Goal: Check status

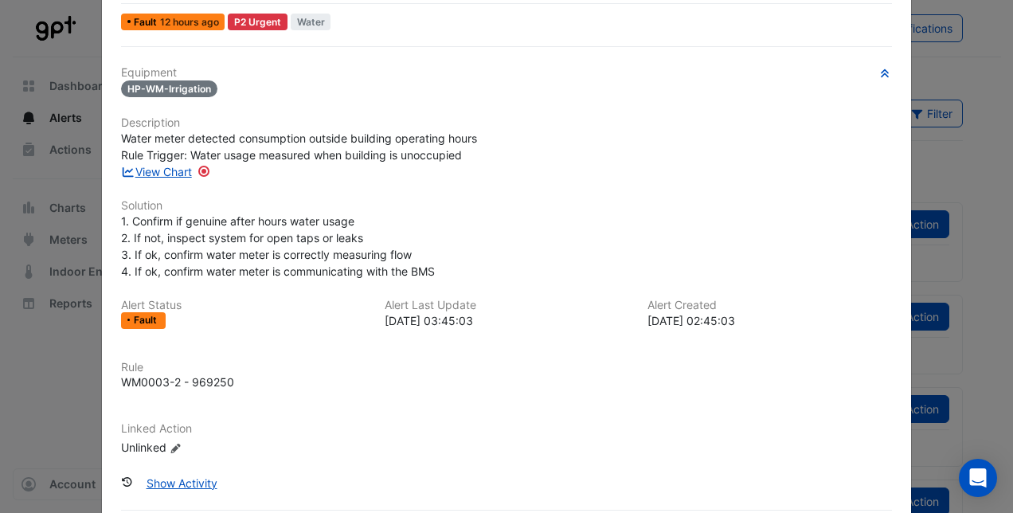
scroll to position [147, 0]
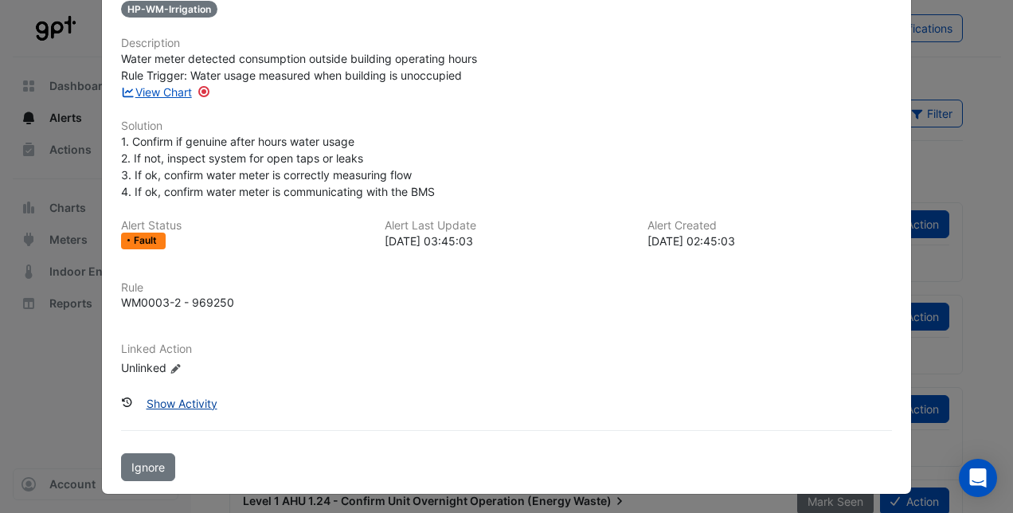
click at [182, 400] on button "Show Activity" at bounding box center [182, 403] width 92 height 28
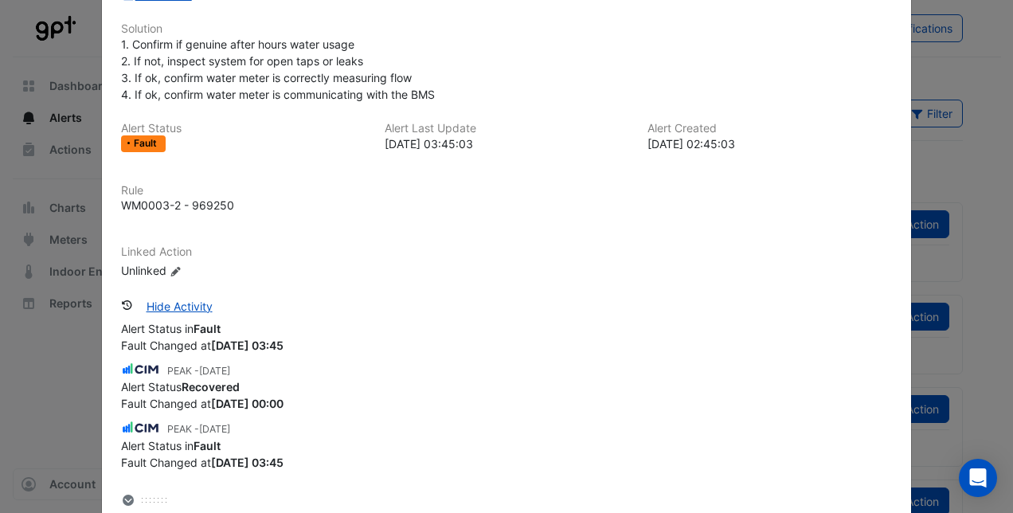
scroll to position [0, 0]
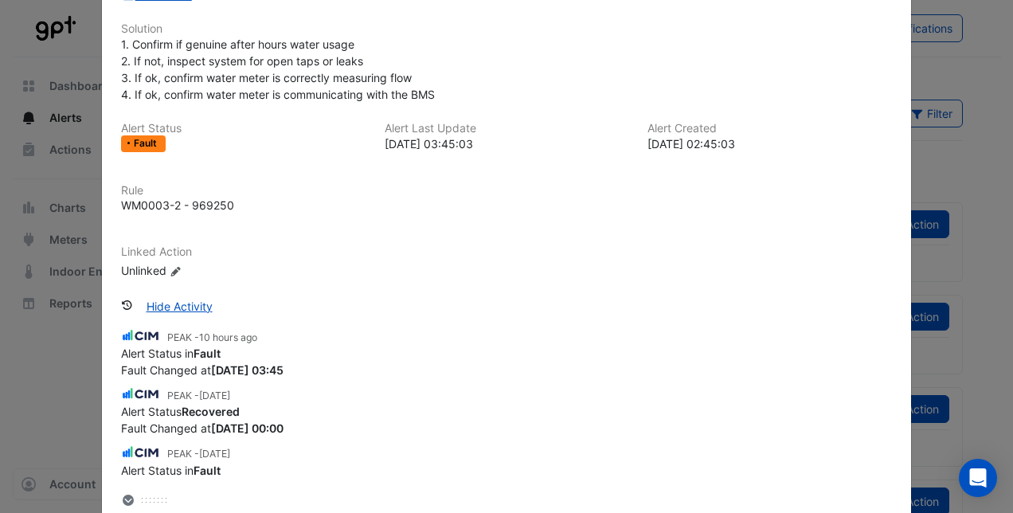
click at [102, 436] on div "HP-WM-Irrigation - Confirm Overnight Water Consumption Mark Seen Action Fault 1…" at bounding box center [506, 182] width 809 height 807
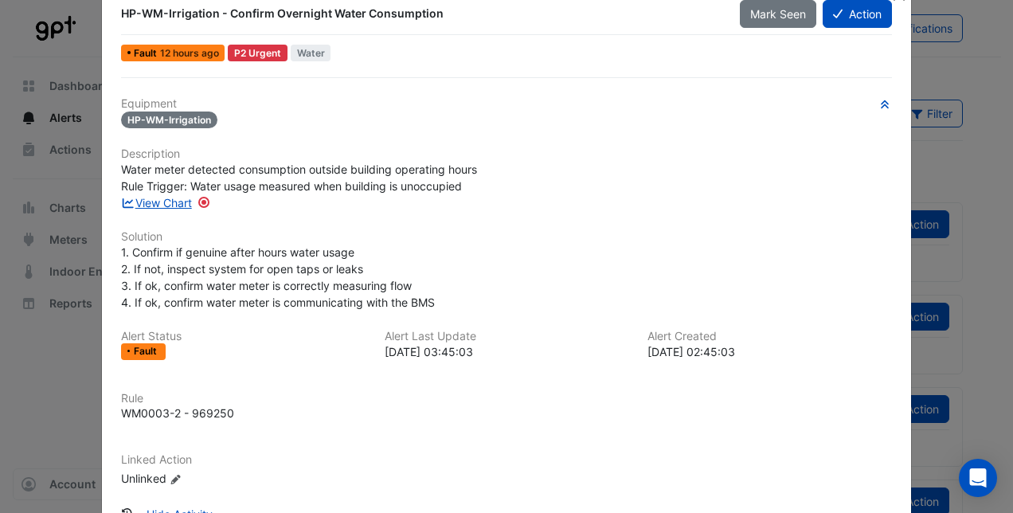
scroll to position [6, 0]
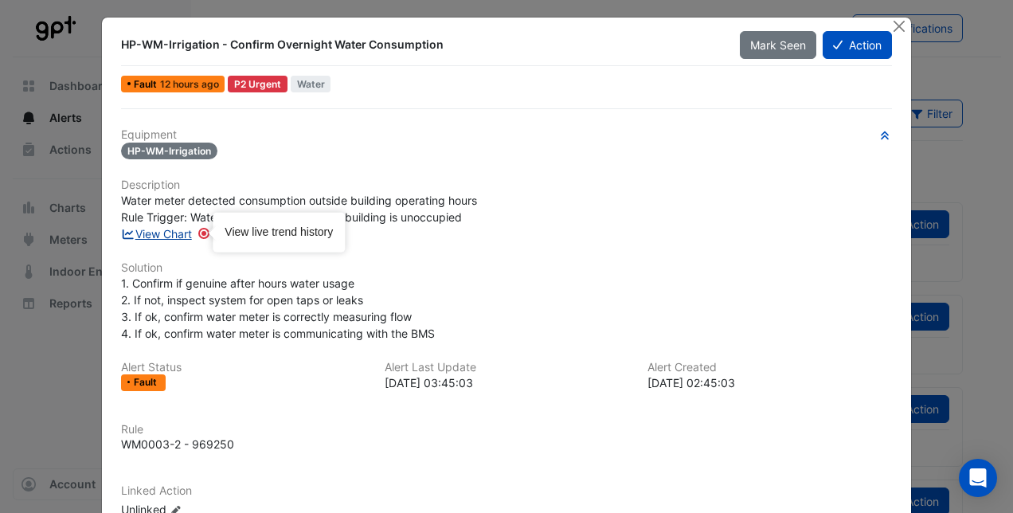
click at [164, 237] on link "View Chart" at bounding box center [156, 234] width 71 height 14
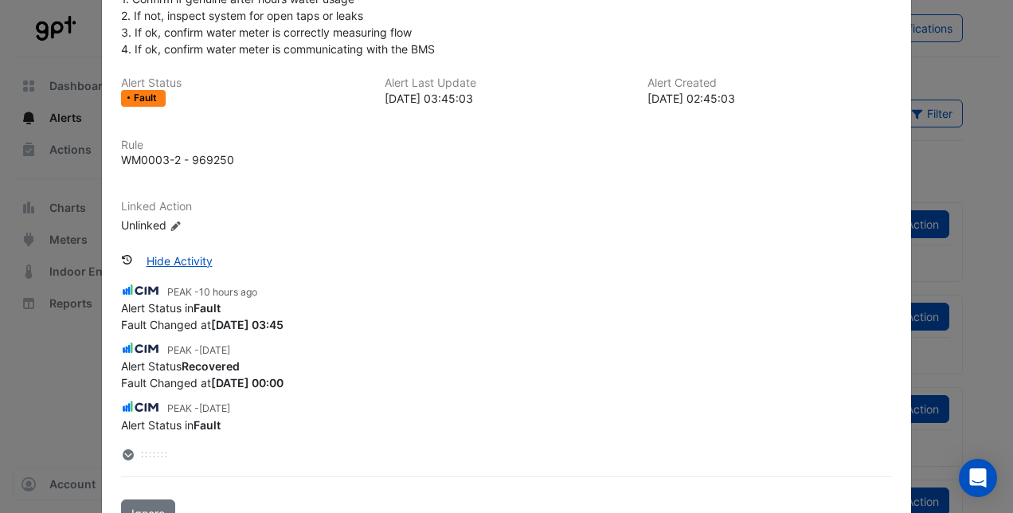
scroll to position [324, 0]
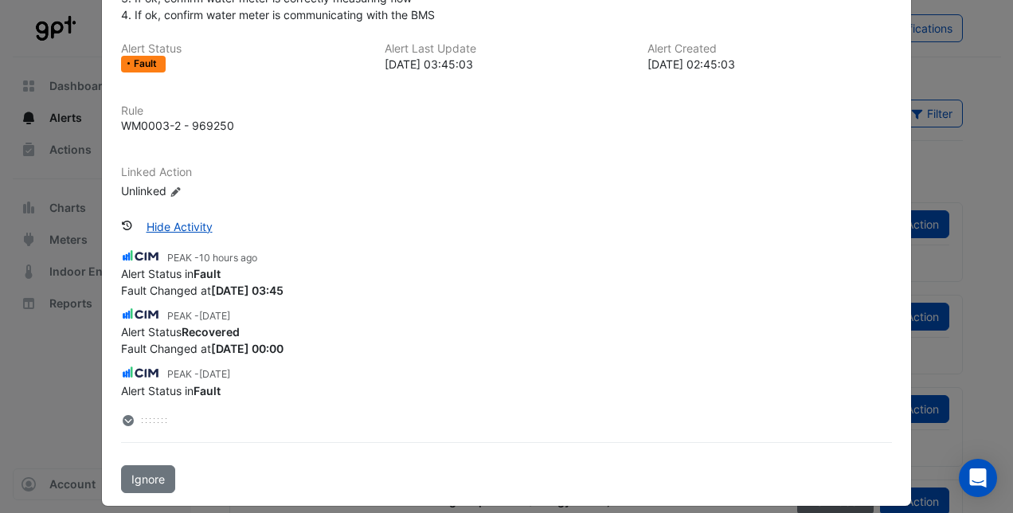
click at [72, 330] on ngb-modal-window "HP-WM-Irrigation - Confirm Overnight Water Consumption Mark Seen Action Fault 1…" at bounding box center [506, 256] width 1013 height 513
click at [115, 292] on div "Equipment HP-WM-Irrigation Description Water meter detected consumption outside…" at bounding box center [507, 141] width 784 height 703
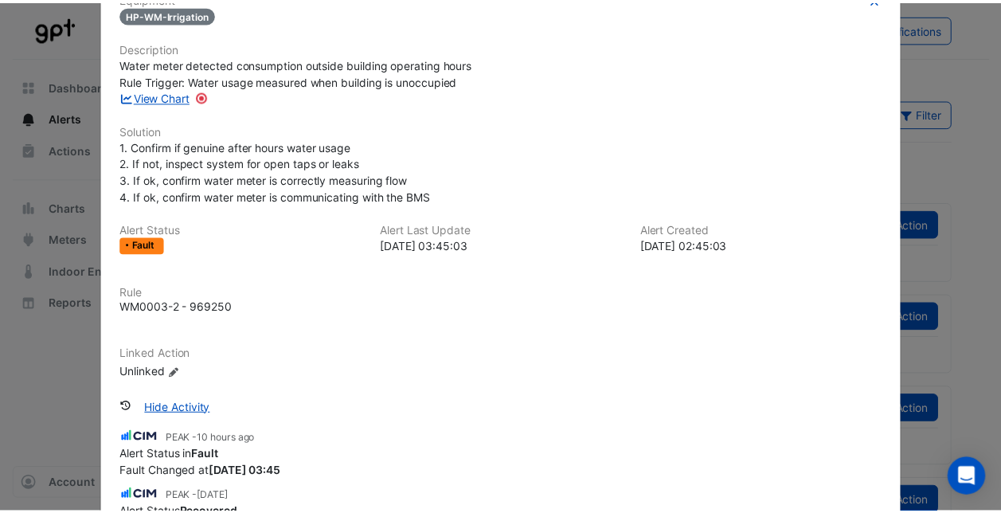
scroll to position [0, 0]
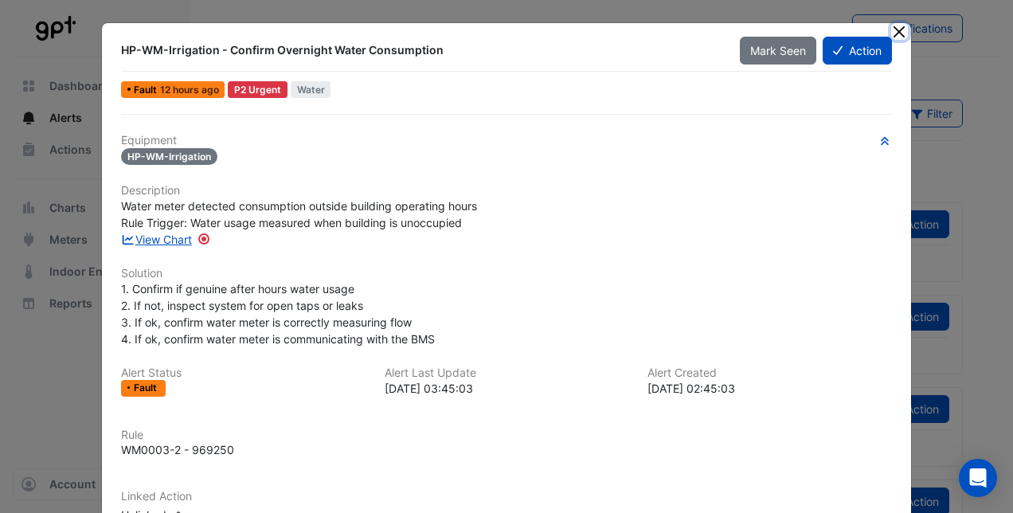
click at [893, 33] on button "Close" at bounding box center [899, 31] width 17 height 17
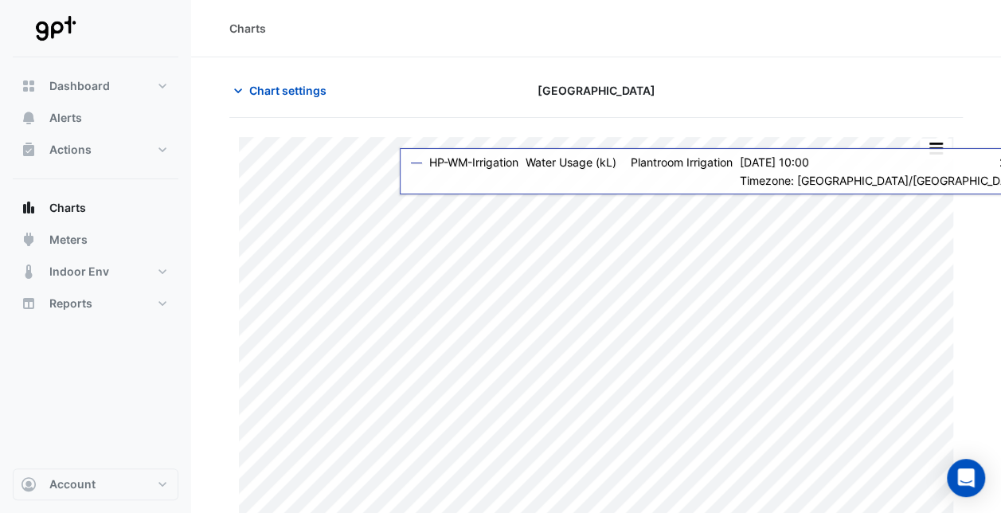
scroll to position [46, 0]
